Goal: Task Accomplishment & Management: Use online tool/utility

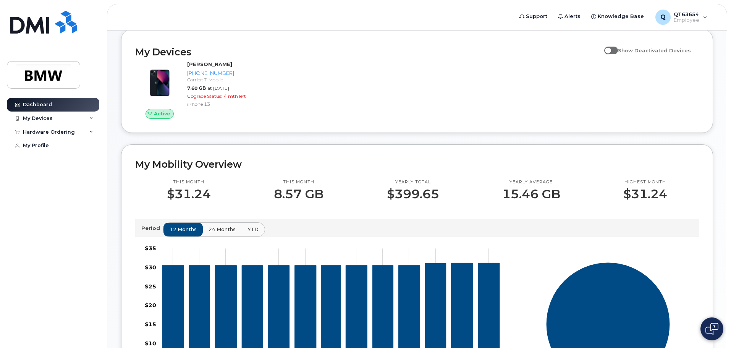
scroll to position [80, 0]
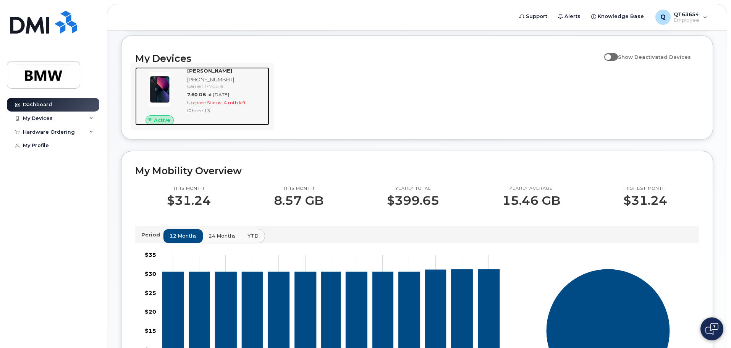
click at [228, 89] on div "Carrier: T-Mobile" at bounding box center [226, 86] width 79 height 6
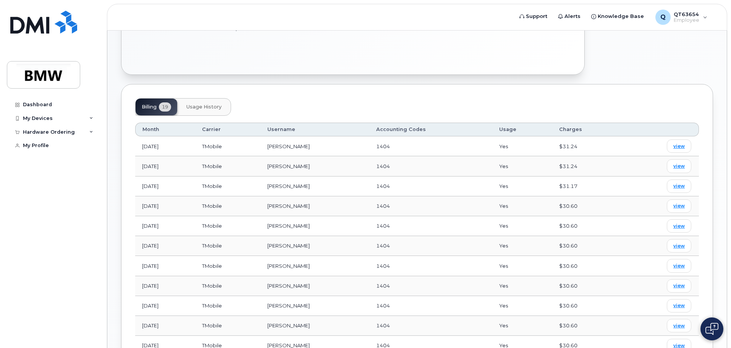
scroll to position [217, 0]
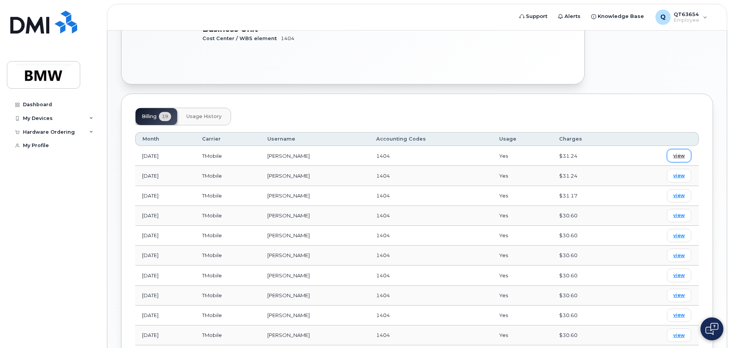
click at [679, 152] on span "view" at bounding box center [678, 155] width 11 height 7
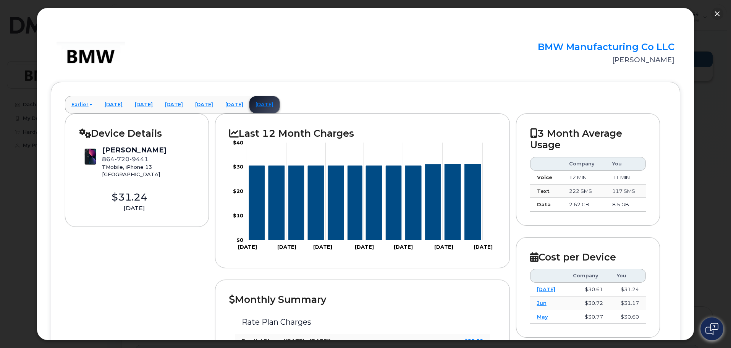
scroll to position [0, 0]
click at [714, 13] on button "button" at bounding box center [717, 14] width 12 height 12
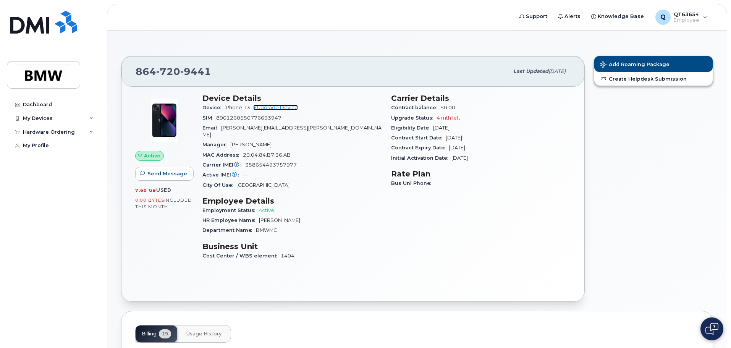
click at [287, 106] on link "+ Upgrade Device" at bounding box center [275, 108] width 45 height 6
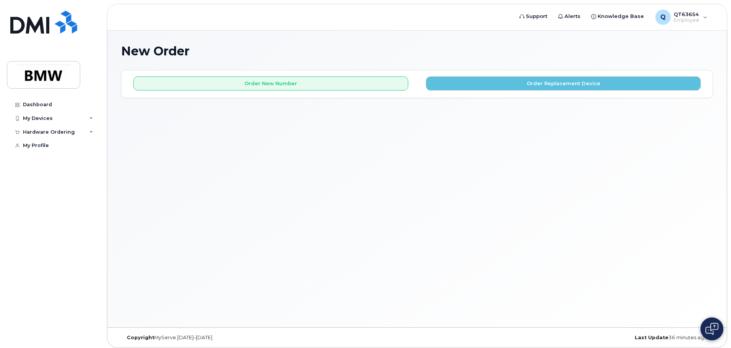
scroll to position [4, 0]
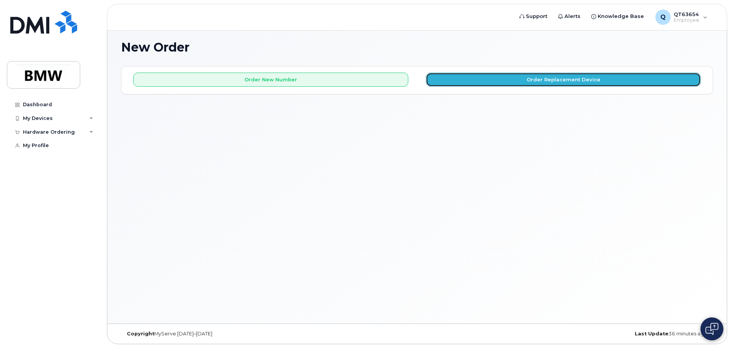
click at [579, 76] on button "Order Replacement Device" at bounding box center [563, 80] width 275 height 14
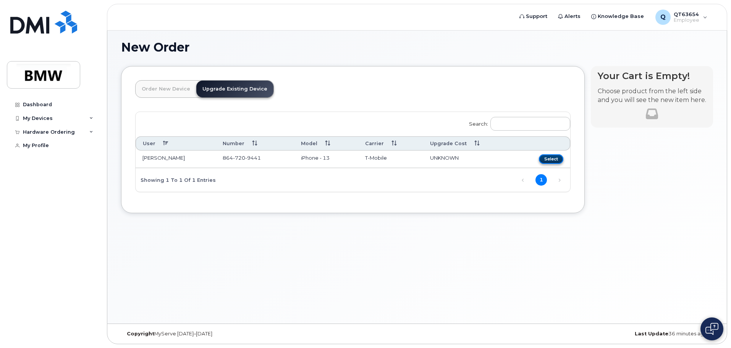
click at [552, 157] on button "Select" at bounding box center [551, 159] width 24 height 10
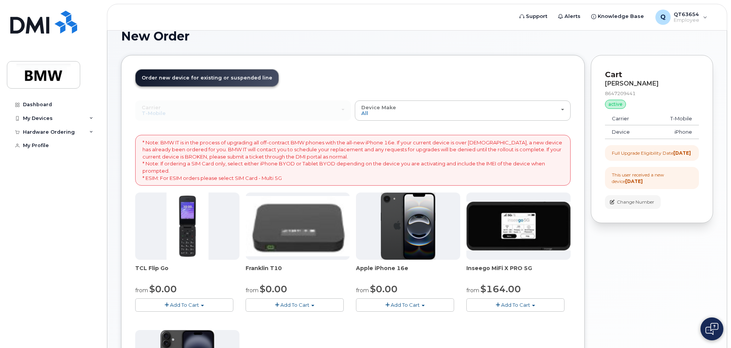
scroll to position [0, 0]
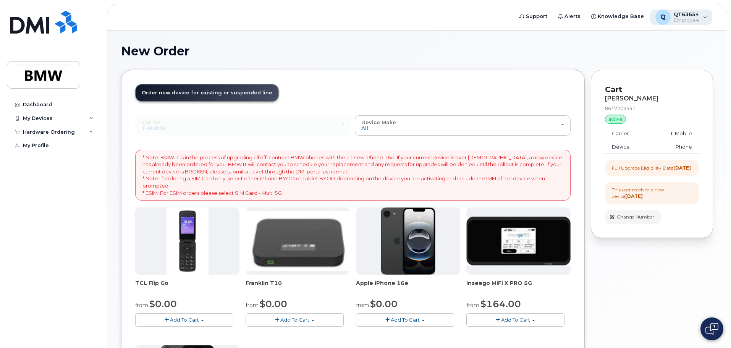
click at [706, 18] on div "Q QT63654 Employee" at bounding box center [681, 17] width 63 height 15
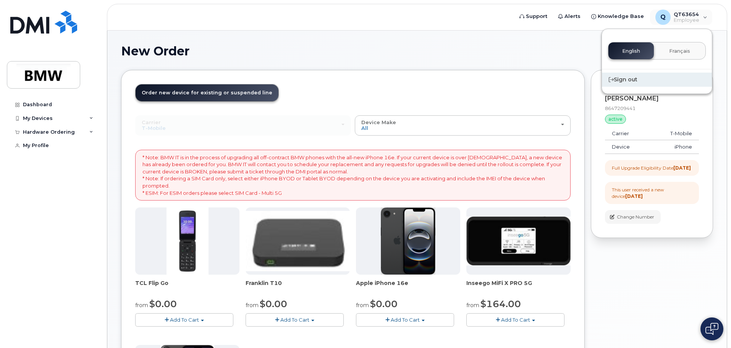
click at [629, 76] on div "Sign out" at bounding box center [657, 80] width 110 height 14
